Goal: Information Seeking & Learning: Learn about a topic

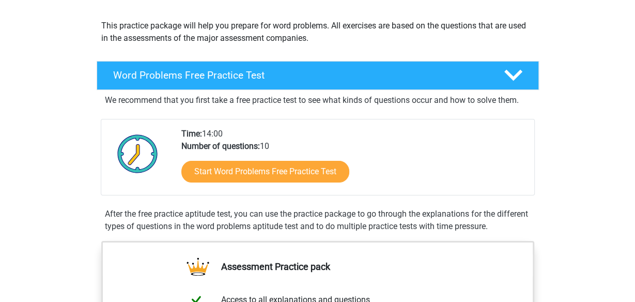
scroll to position [135, 0]
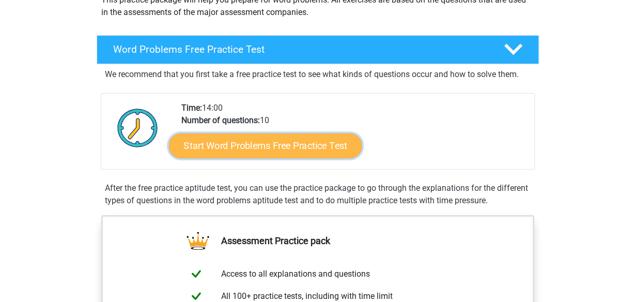
click at [283, 146] on link "Start Word Problems Free Practice Test" at bounding box center [264, 145] width 193 height 25
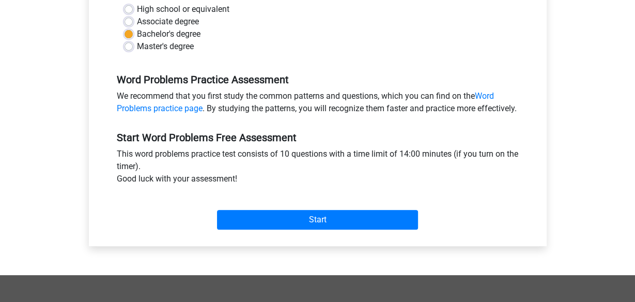
scroll to position [271, 0]
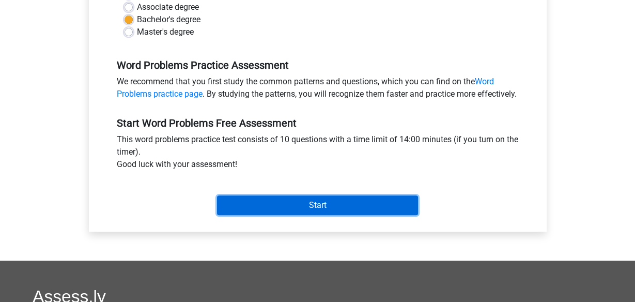
click at [359, 215] on input "Start" at bounding box center [317, 205] width 201 height 20
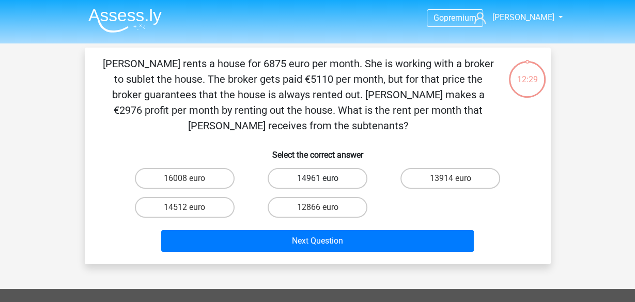
click at [305, 179] on label "14961 euro" at bounding box center [318, 178] width 100 height 21
click at [317, 179] on input "14961 euro" at bounding box center [320, 181] width 7 height 7
radio input "true"
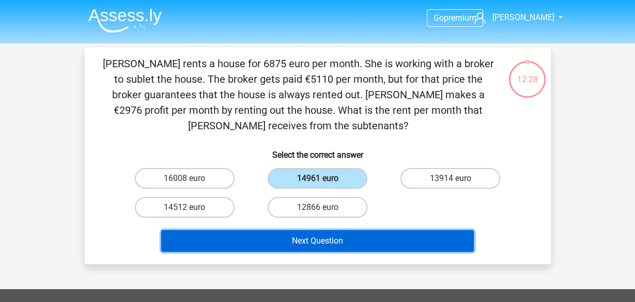
click at [345, 239] on button "Next Question" at bounding box center [317, 241] width 313 height 22
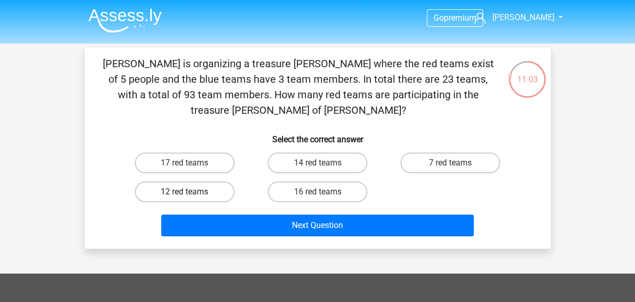
click at [189, 184] on label "12 red teams" at bounding box center [185, 191] width 100 height 21
click at [189, 192] on input "12 red teams" at bounding box center [188, 195] width 7 height 7
radio input "true"
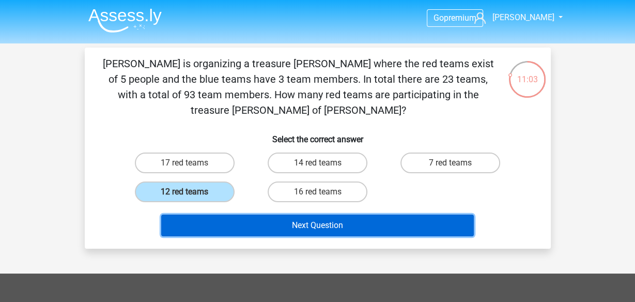
click at [254, 214] on button "Next Question" at bounding box center [317, 225] width 313 height 22
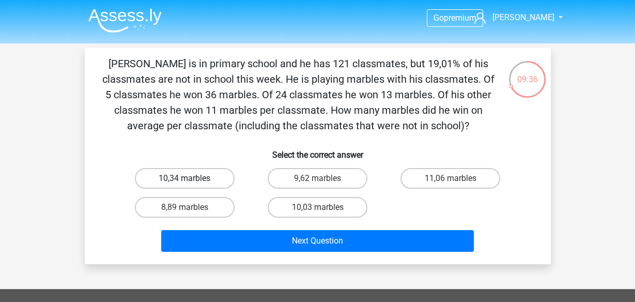
click at [177, 180] on label "10,34 marbles" at bounding box center [185, 178] width 100 height 21
click at [185, 180] on input "10,34 marbles" at bounding box center [188, 181] width 7 height 7
radio input "true"
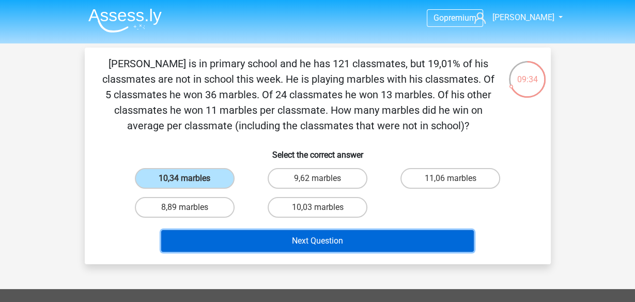
click at [264, 245] on button "Next Question" at bounding box center [317, 241] width 313 height 22
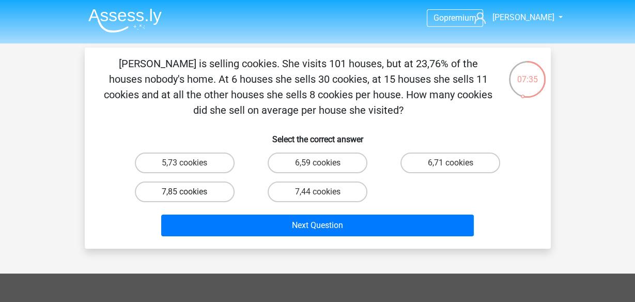
click at [212, 191] on label "7,85 cookies" at bounding box center [185, 191] width 100 height 21
click at [191, 192] on input "7,85 cookies" at bounding box center [188, 195] width 7 height 7
radio input "true"
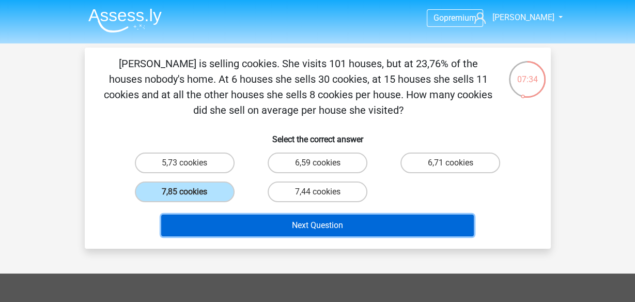
click at [255, 224] on button "Next Question" at bounding box center [317, 225] width 313 height 22
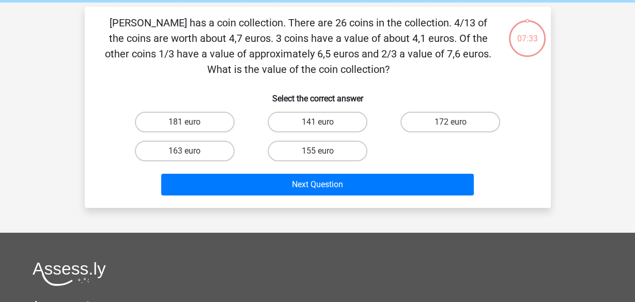
scroll to position [48, 0]
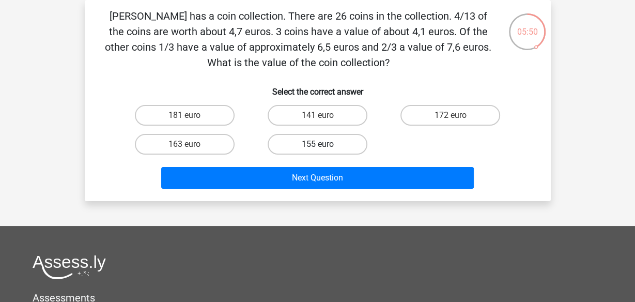
click at [292, 152] on label "155 euro" at bounding box center [318, 144] width 100 height 21
click at [317, 151] on input "155 euro" at bounding box center [320, 147] width 7 height 7
radio input "true"
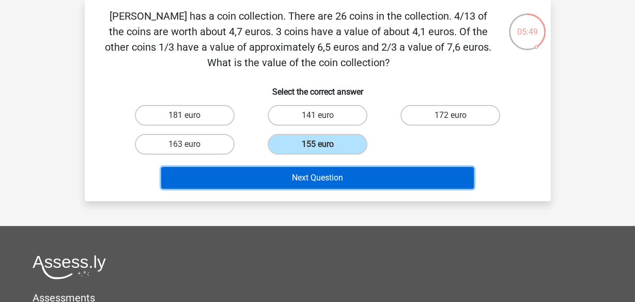
click at [311, 175] on button "Next Question" at bounding box center [317, 178] width 313 height 22
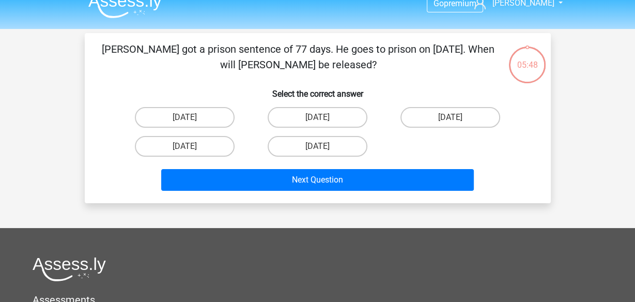
scroll to position [0, 0]
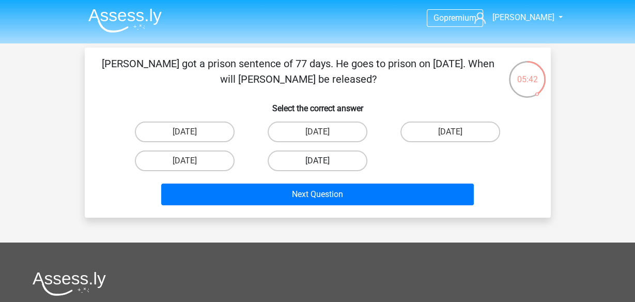
click at [343, 163] on label "August 12" at bounding box center [318, 160] width 100 height 21
click at [324, 163] on input "August 12" at bounding box center [320, 164] width 7 height 7
radio input "true"
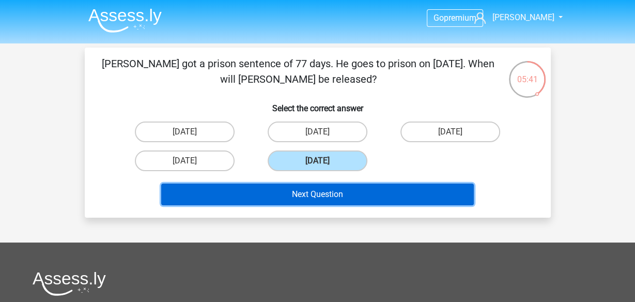
click at [372, 194] on button "Next Question" at bounding box center [317, 194] width 313 height 22
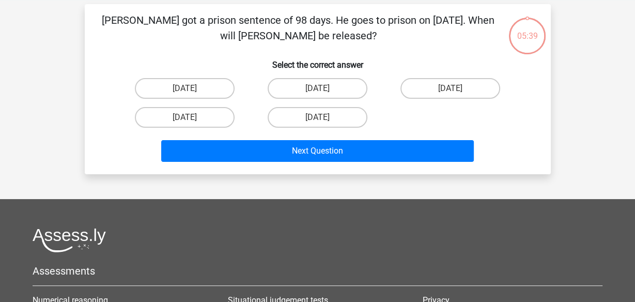
scroll to position [48, 0]
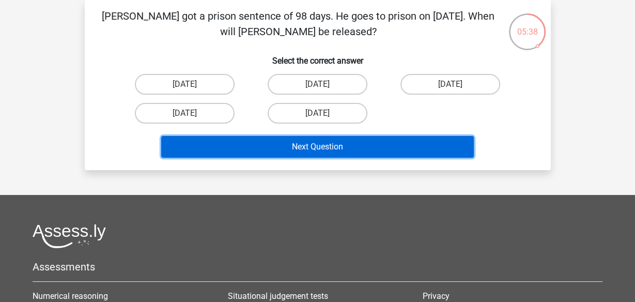
click at [369, 147] on button "Next Question" at bounding box center [317, 147] width 313 height 22
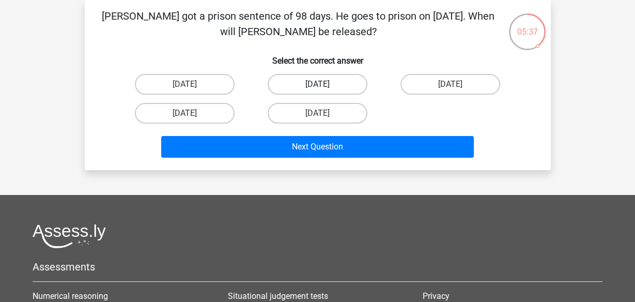
click at [325, 86] on label "August 15" at bounding box center [318, 84] width 100 height 21
click at [324, 86] on input "August 15" at bounding box center [320, 87] width 7 height 7
radio input "true"
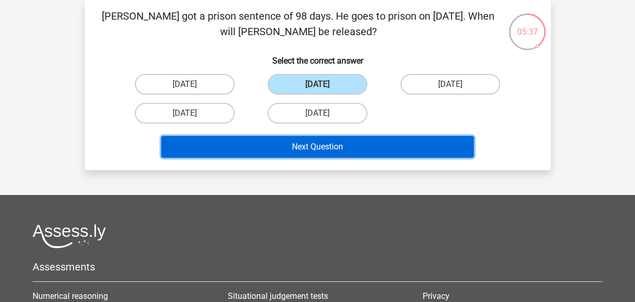
click at [344, 155] on button "Next Question" at bounding box center [317, 147] width 313 height 22
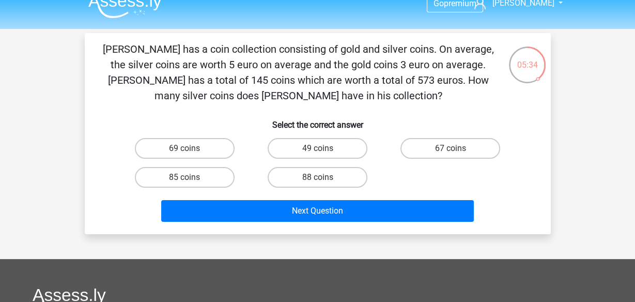
scroll to position [0, 0]
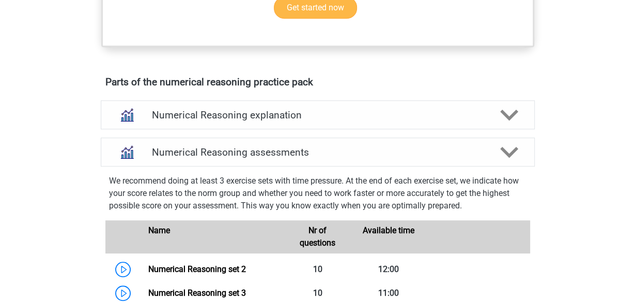
scroll to position [542, 0]
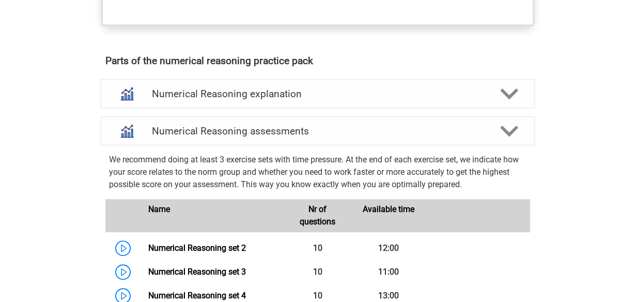
click at [595, 203] on div "Go premium Stephanie stephanie.g.go@gmail.com" at bounding box center [317, 294] width 635 height 1673
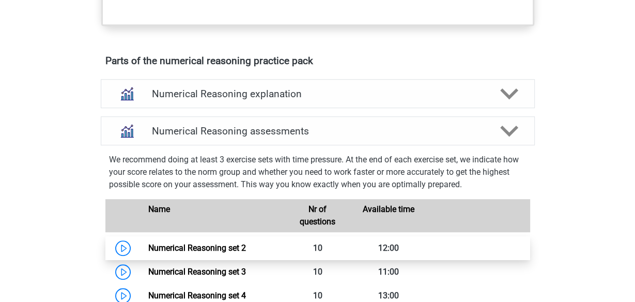
click at [234, 253] on link "Numerical Reasoning set 2" at bounding box center [197, 248] width 98 height 10
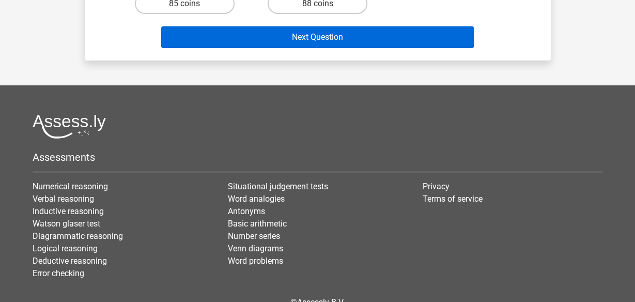
scroll to position [203, 0]
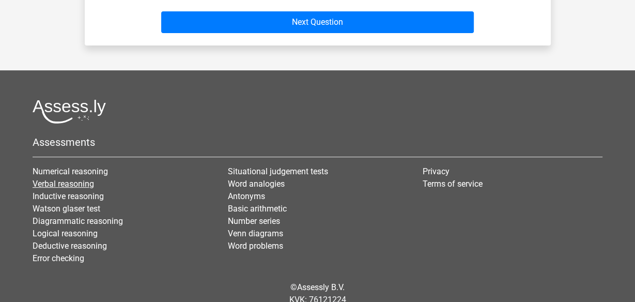
click at [73, 181] on link "Verbal reasoning" at bounding box center [64, 184] width 62 height 10
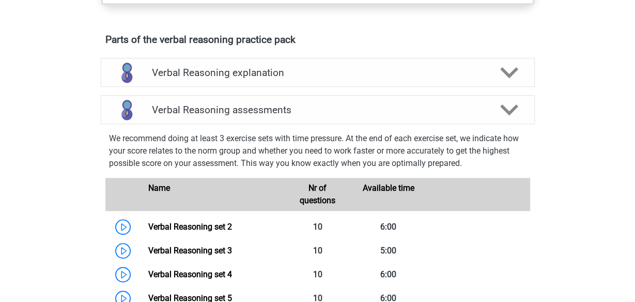
scroll to position [542, 0]
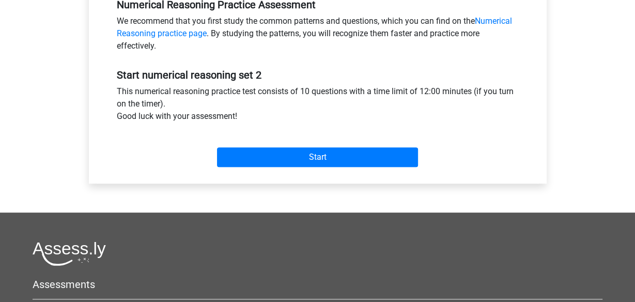
scroll to position [407, 0]
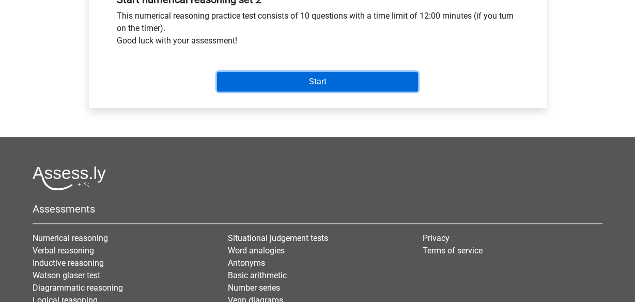
click at [348, 75] on input "Start" at bounding box center [317, 82] width 201 height 20
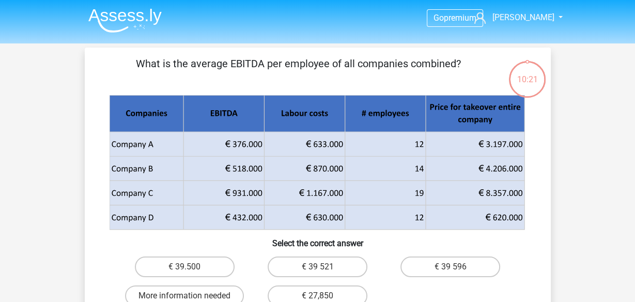
scroll to position [68, 0]
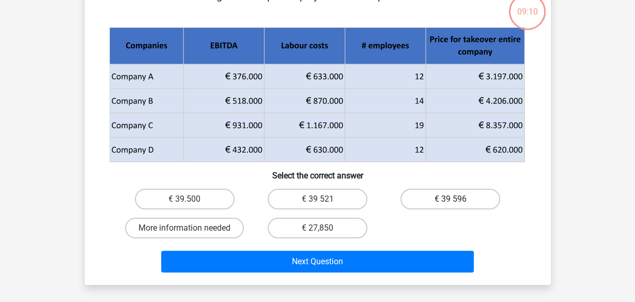
click at [448, 202] on label "€ 39 596" at bounding box center [451, 199] width 100 height 21
click at [451, 202] on input "€ 39 596" at bounding box center [454, 202] width 7 height 7
radio input "true"
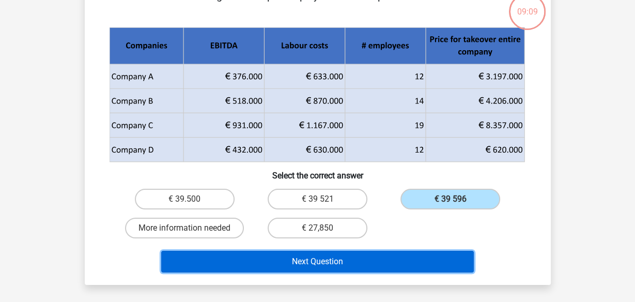
click at [415, 263] on button "Next Question" at bounding box center [317, 262] width 313 height 22
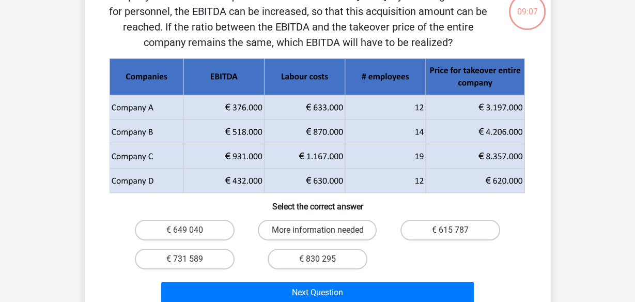
scroll to position [48, 0]
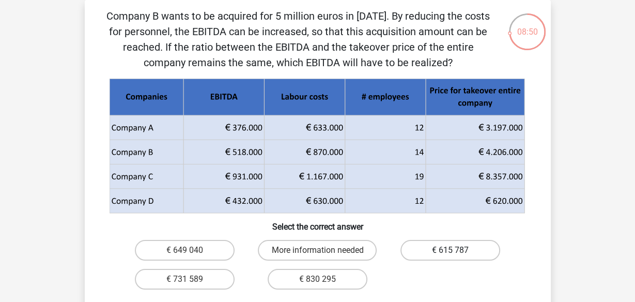
click at [460, 254] on label "€ 615 787" at bounding box center [451, 250] width 100 height 21
click at [457, 254] on input "€ 615 787" at bounding box center [454, 253] width 7 height 7
radio input "true"
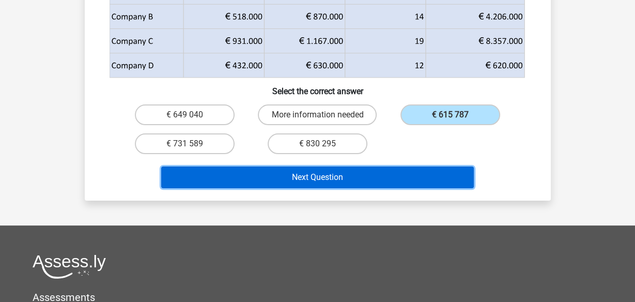
click at [418, 178] on button "Next Question" at bounding box center [317, 177] width 313 height 22
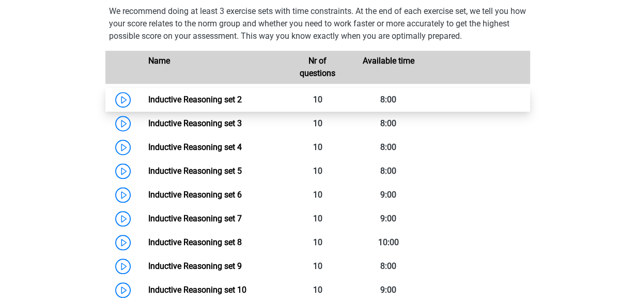
scroll to position [746, 0]
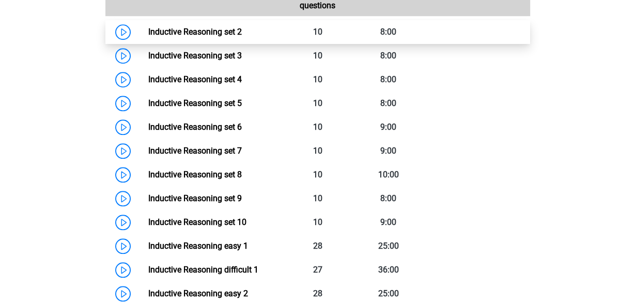
click at [227, 37] on link "Inductive Reasoning set 2" at bounding box center [195, 32] width 94 height 10
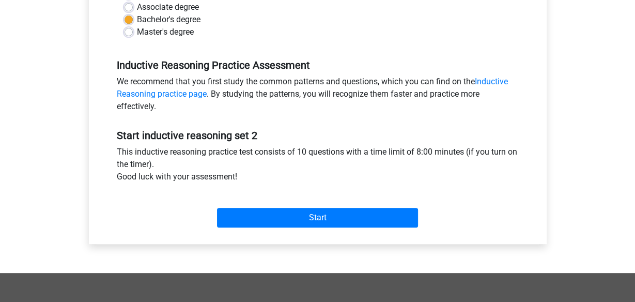
scroll to position [271, 0]
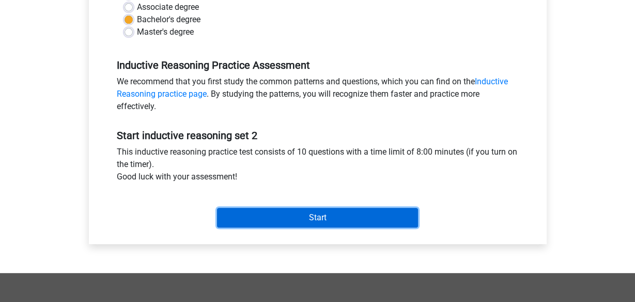
click at [357, 222] on input "Start" at bounding box center [317, 218] width 201 height 20
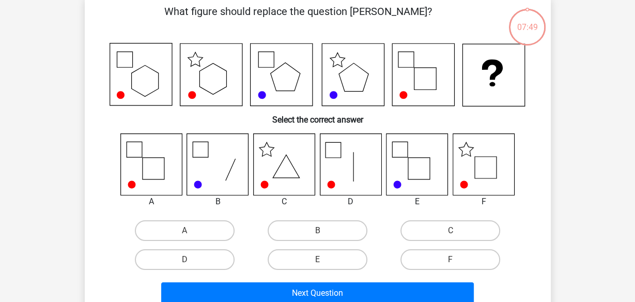
scroll to position [68, 0]
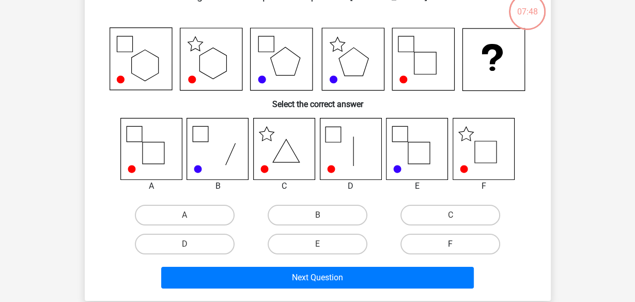
click at [412, 244] on label "F" at bounding box center [451, 244] width 100 height 21
click at [451, 244] on input "F" at bounding box center [454, 247] width 7 height 7
radio input "true"
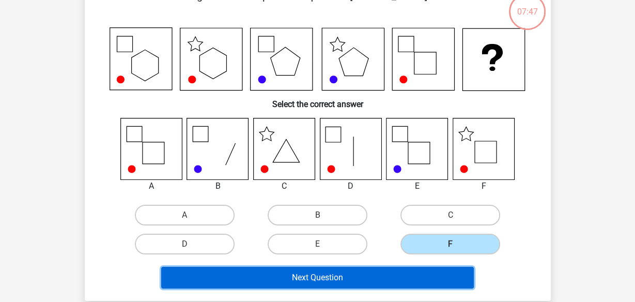
click at [390, 280] on button "Next Question" at bounding box center [317, 278] width 313 height 22
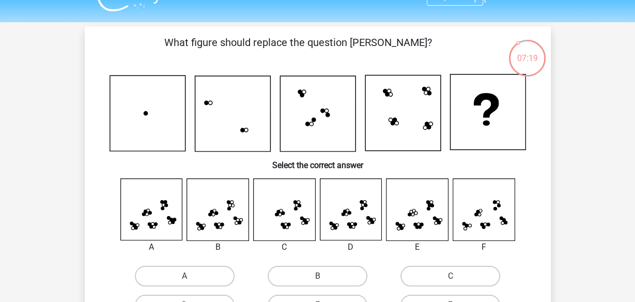
scroll to position [0, 0]
